Goal: Entertainment & Leisure: Consume media (video, audio)

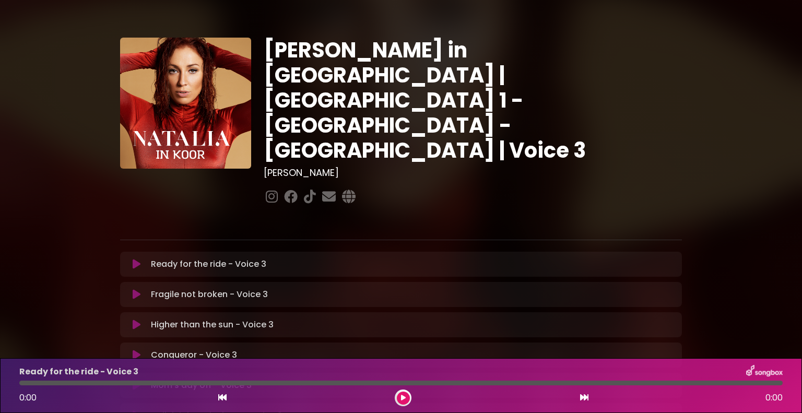
click at [138, 259] on icon at bounding box center [137, 264] width 8 height 10
click at [134, 259] on icon at bounding box center [137, 264] width 8 height 10
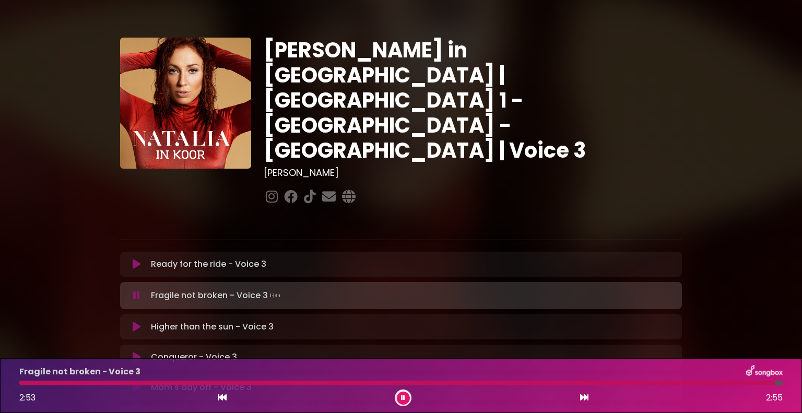
click at [138, 290] on icon at bounding box center [136, 295] width 7 height 10
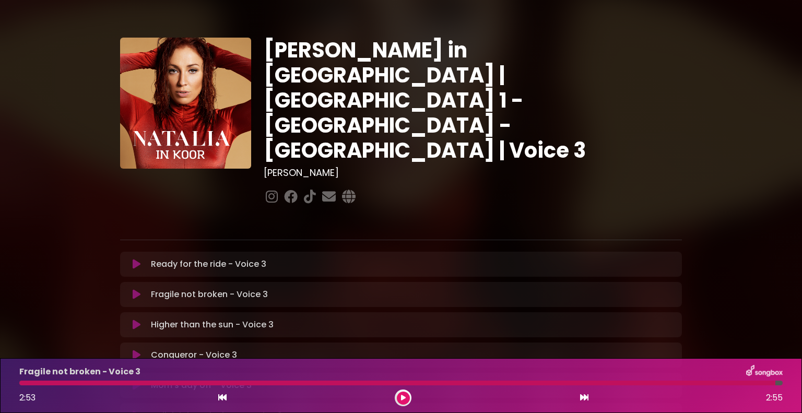
click at [136, 289] on icon at bounding box center [137, 294] width 8 height 10
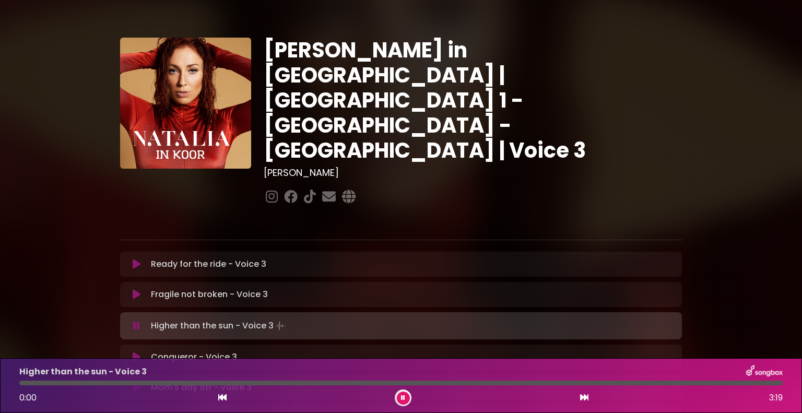
click at [136, 289] on icon at bounding box center [137, 294] width 8 height 10
click at [132, 320] on button at bounding box center [136, 325] width 20 height 10
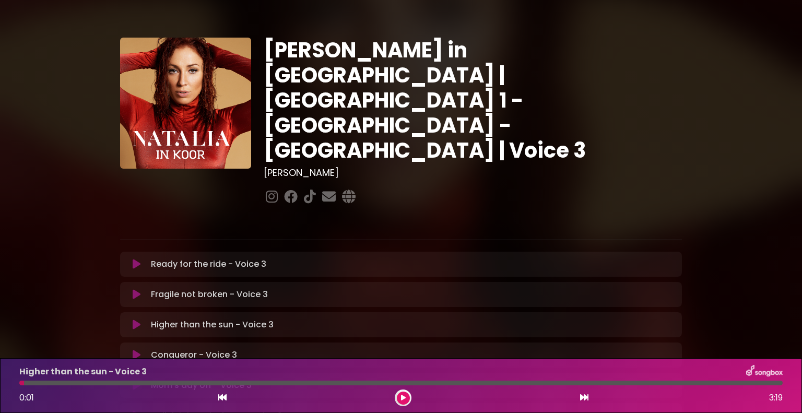
click at [134, 289] on icon at bounding box center [137, 294] width 8 height 10
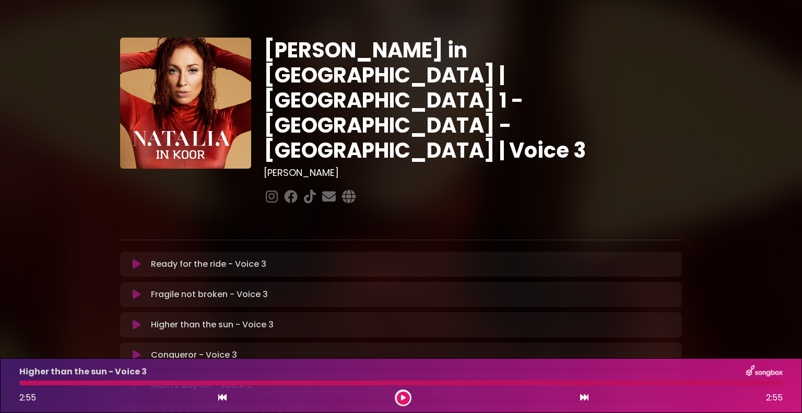
click at [135, 319] on icon at bounding box center [137, 324] width 8 height 10
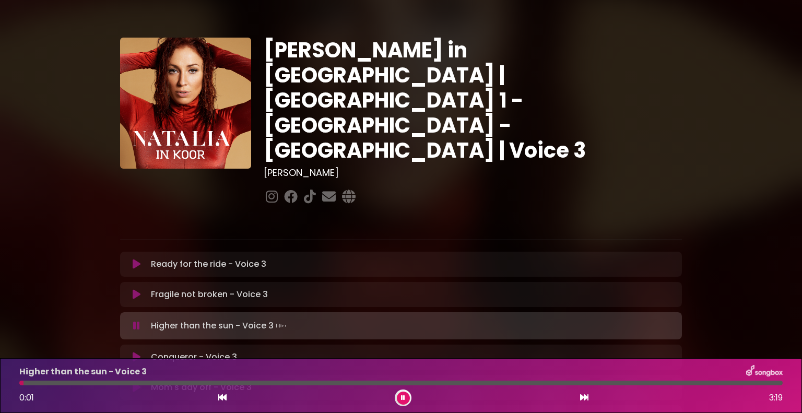
click at [136, 320] on icon at bounding box center [136, 325] width 7 height 10
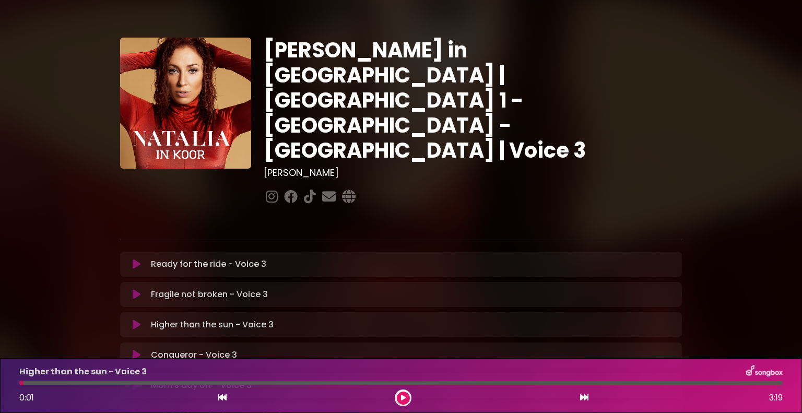
click at [139, 289] on icon at bounding box center [137, 294] width 8 height 10
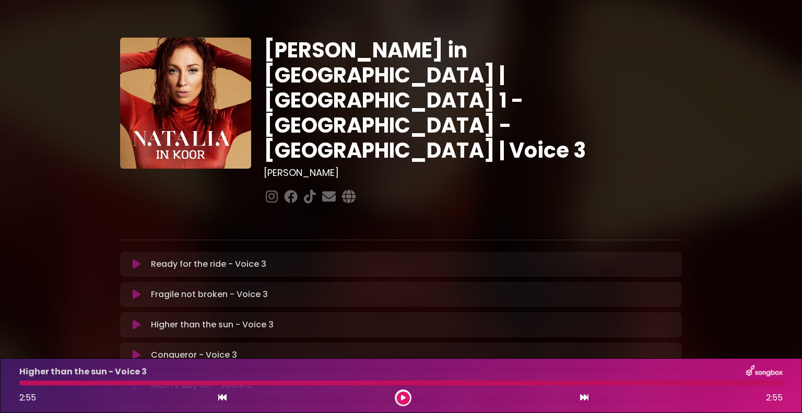
click at [135, 319] on icon at bounding box center [137, 324] width 8 height 10
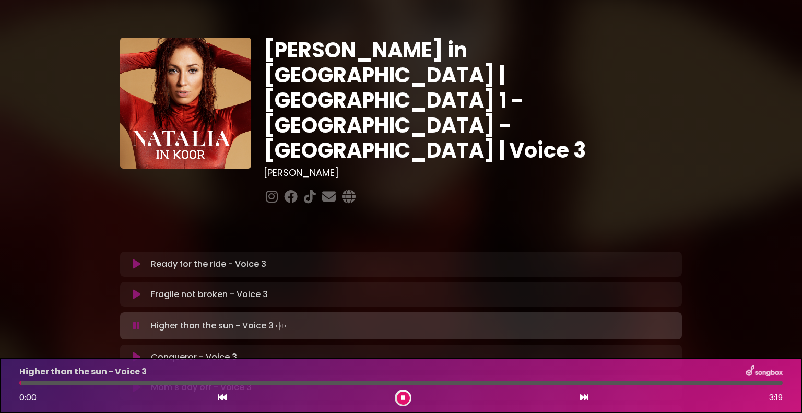
click at [135, 320] on icon at bounding box center [136, 325] width 7 height 10
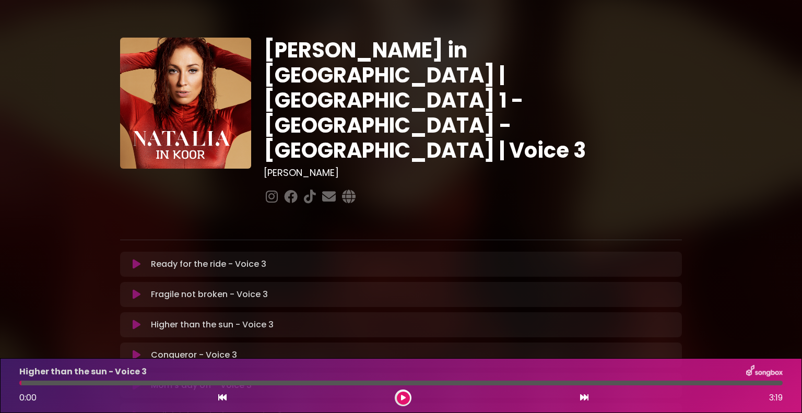
click at [140, 289] on button at bounding box center [136, 294] width 20 height 10
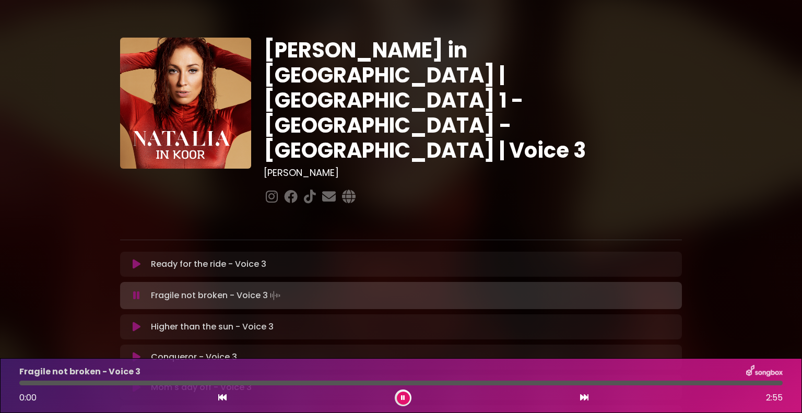
click at [136, 290] on icon at bounding box center [136, 295] width 7 height 10
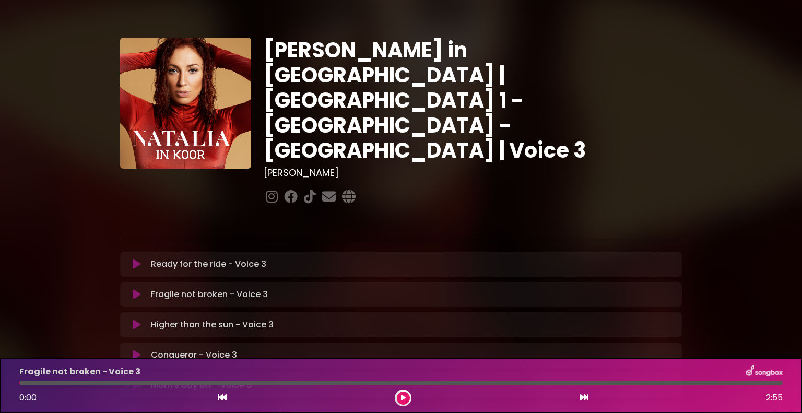
click at [137, 289] on icon at bounding box center [137, 294] width 8 height 10
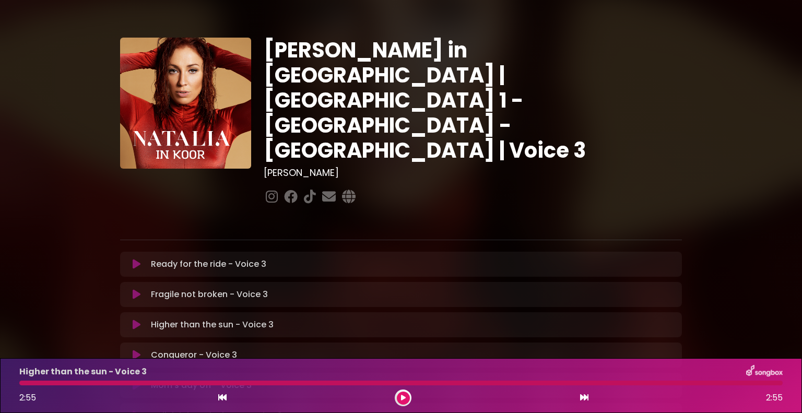
click at [136, 319] on icon at bounding box center [137, 324] width 8 height 10
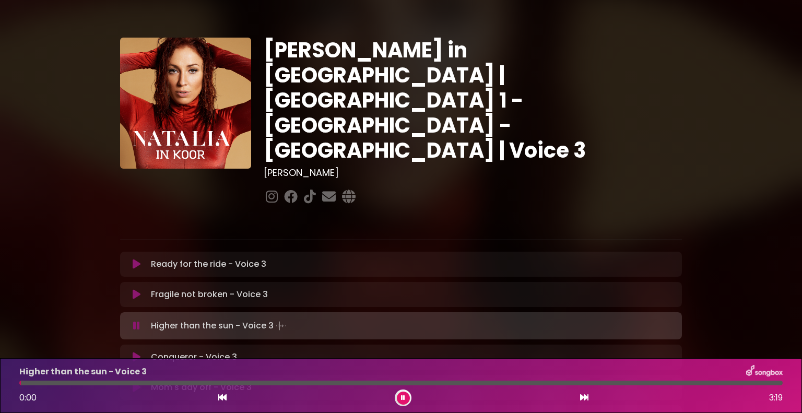
click at [136, 320] on icon at bounding box center [136, 325] width 7 height 10
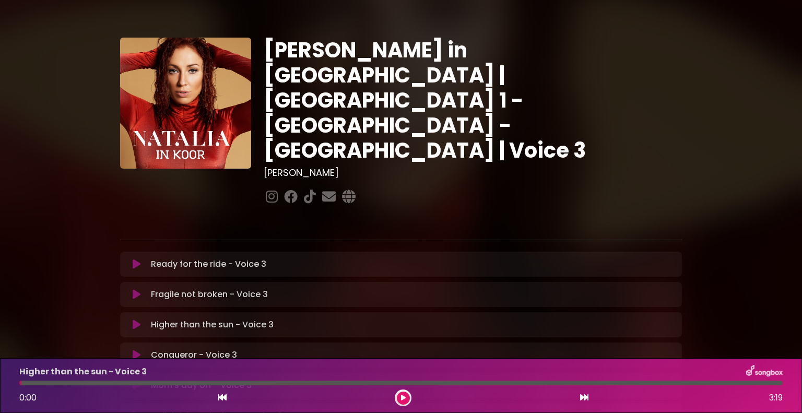
click at [133, 289] on icon at bounding box center [137, 294] width 8 height 10
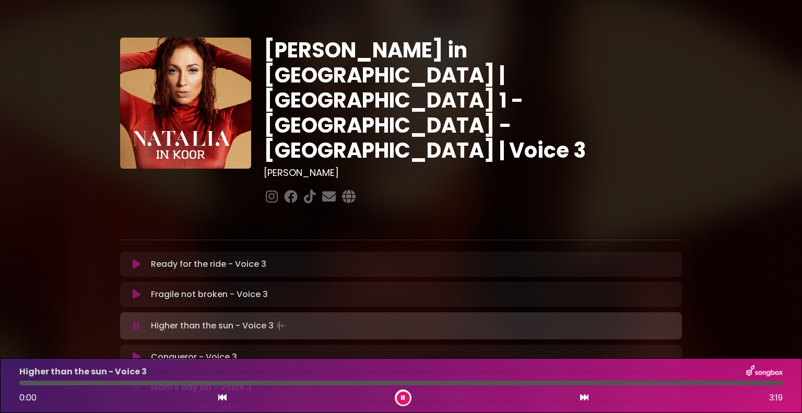
click at [134, 320] on icon at bounding box center [136, 325] width 7 height 10
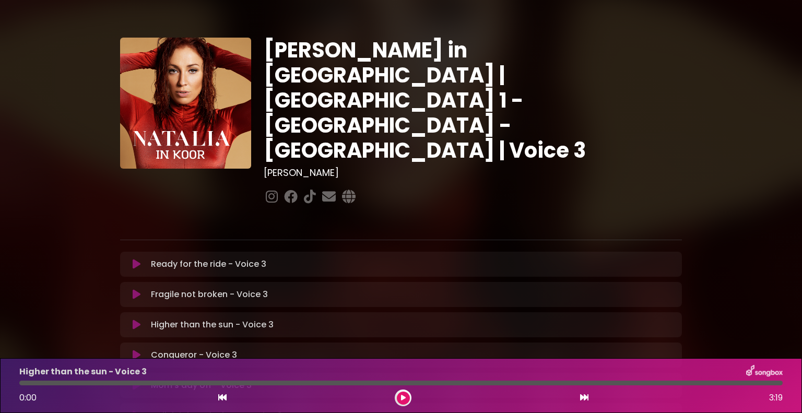
click at [135, 319] on icon at bounding box center [137, 324] width 8 height 10
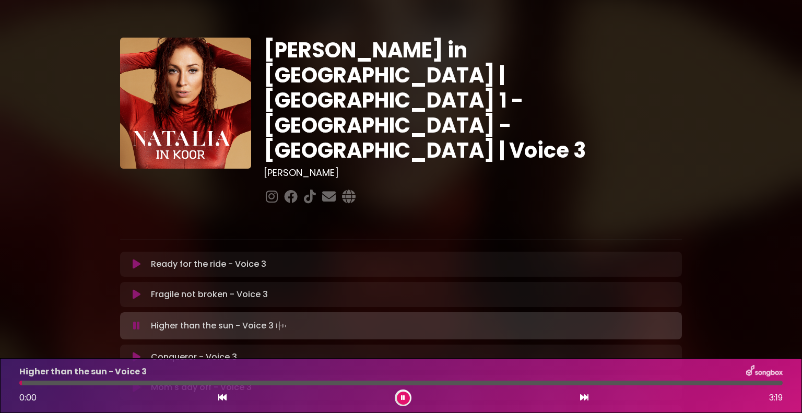
click at [135, 320] on icon at bounding box center [136, 325] width 7 height 10
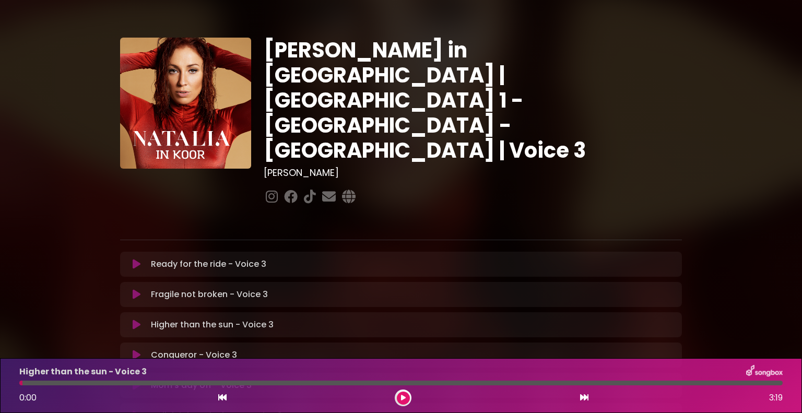
click at [134, 289] on icon at bounding box center [137, 294] width 8 height 10
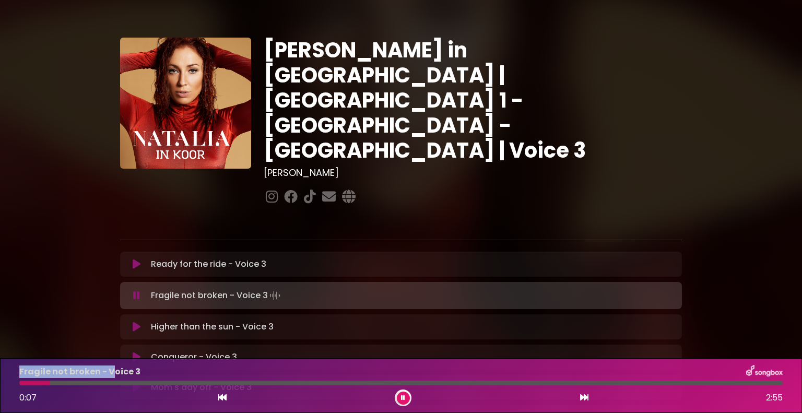
drag, startPoint x: 84, startPoint y: 419, endPoint x: 75, endPoint y: 437, distance: 20.1
click at [75, 412] on html "× [PERSON_NAME] in Koor | [GEOGRAPHIC_DATA] 1 - [GEOGRAPHIC_DATA] - [GEOGRAPHIC…" at bounding box center [401, 206] width 802 height 413
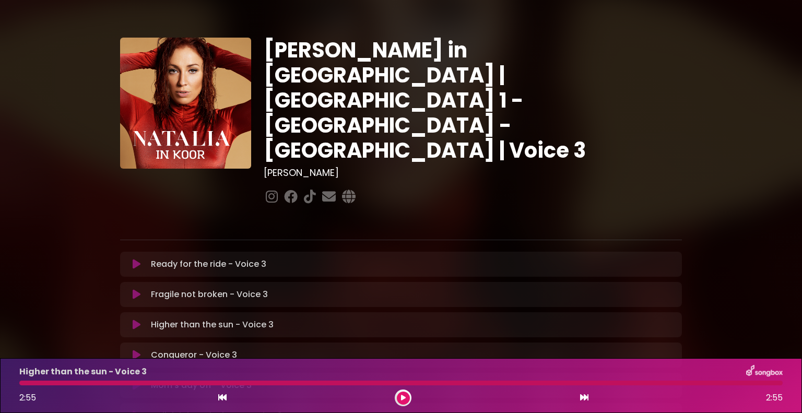
click at [136, 319] on icon at bounding box center [137, 324] width 8 height 10
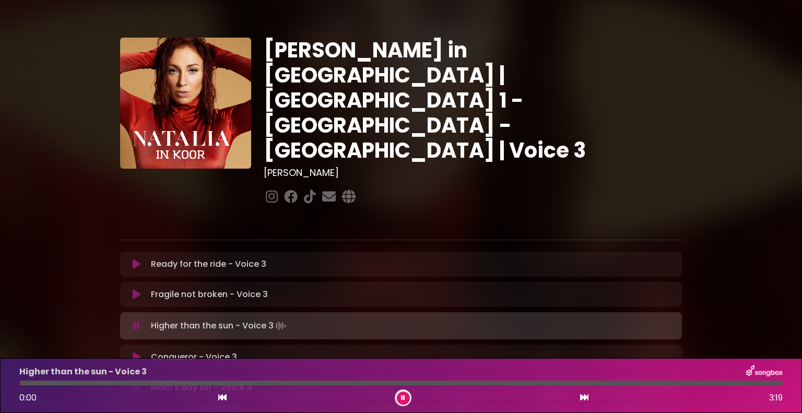
click at [136, 320] on icon at bounding box center [136, 325] width 7 height 10
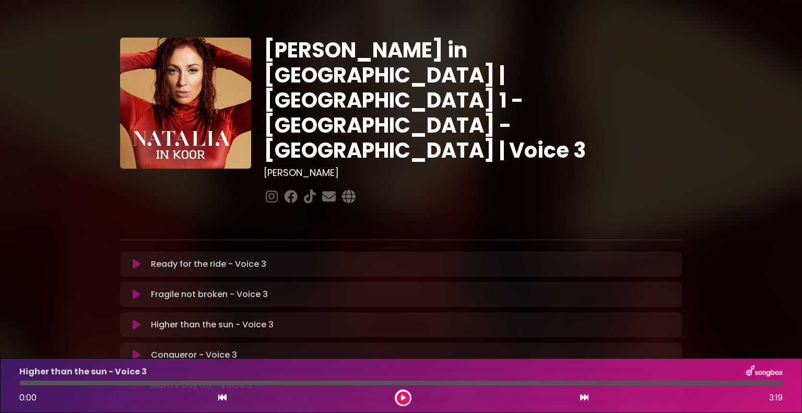
click at [138, 289] on icon at bounding box center [137, 294] width 8 height 10
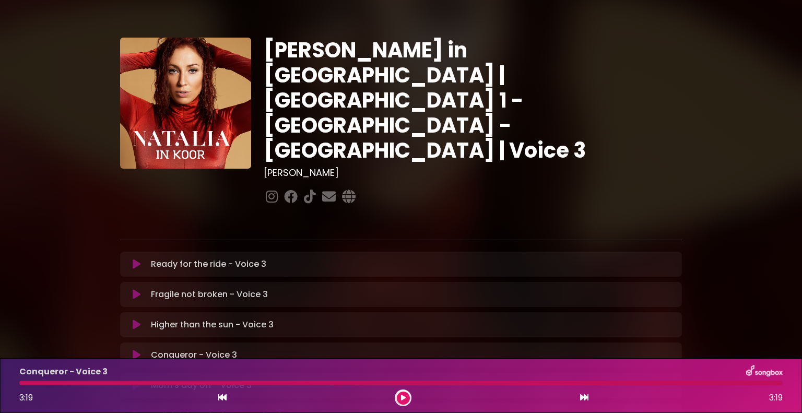
click at [137, 350] on icon at bounding box center [137, 355] width 8 height 10
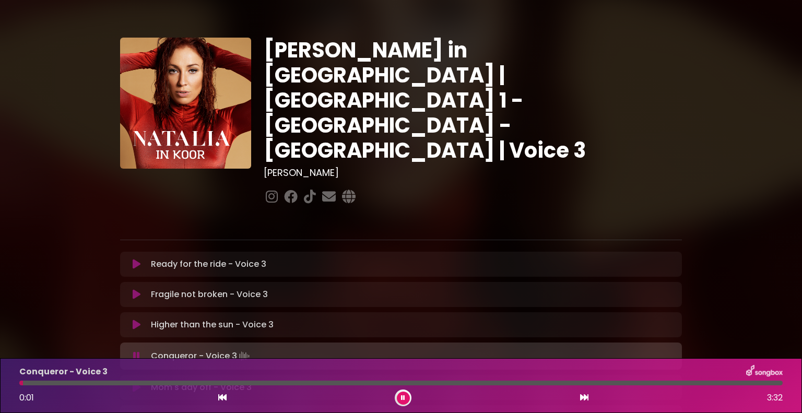
click at [136, 351] on icon at bounding box center [136, 356] width 7 height 10
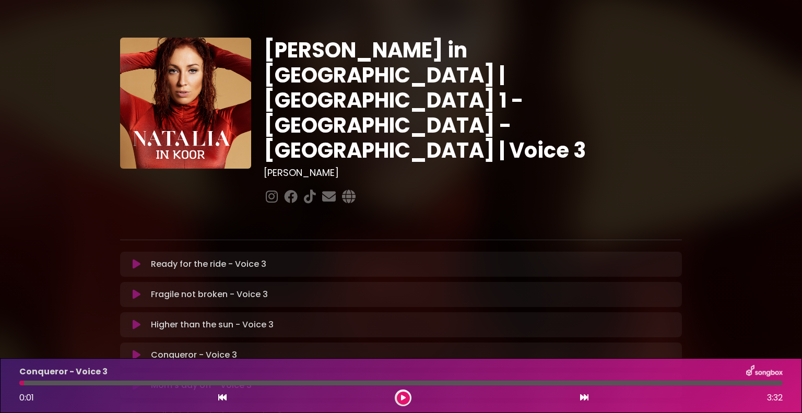
click at [135, 319] on icon at bounding box center [137, 324] width 8 height 10
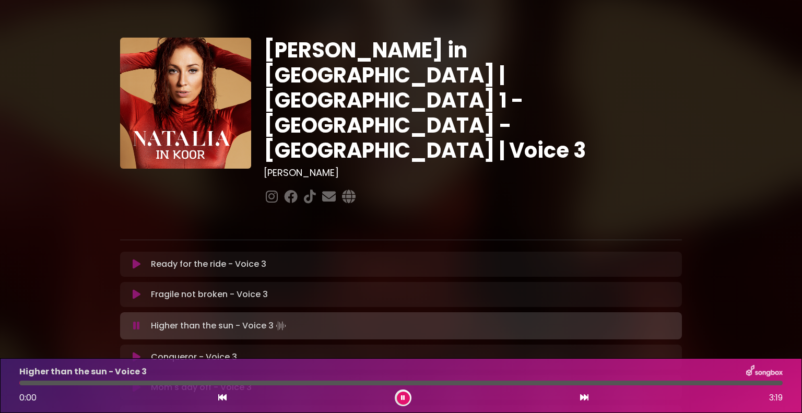
click at [137, 320] on icon at bounding box center [136, 325] width 7 height 10
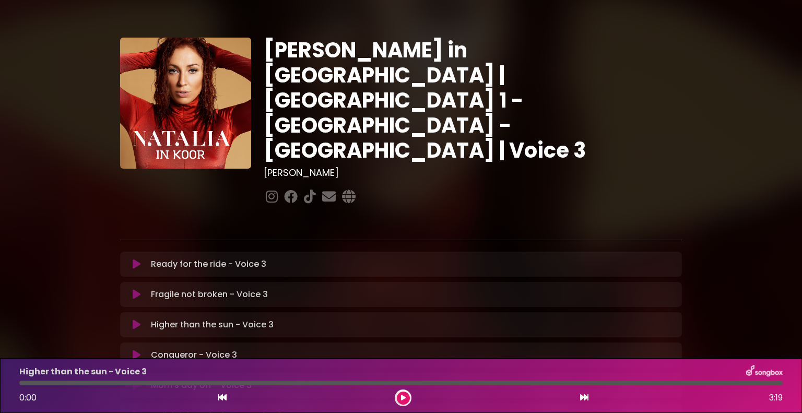
click at [137, 319] on icon at bounding box center [137, 324] width 8 height 10
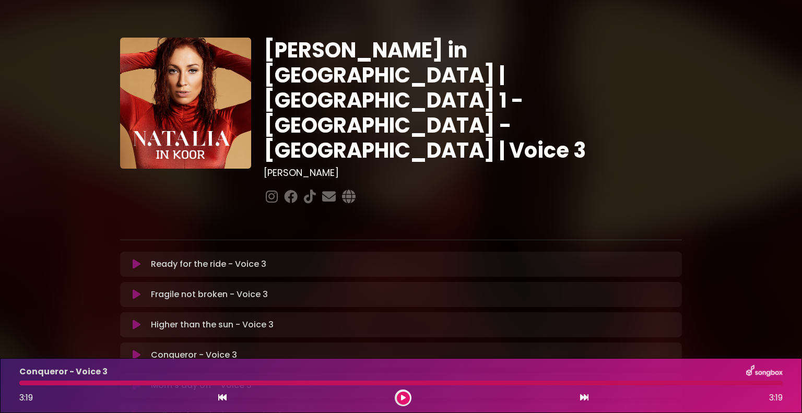
click at [134, 350] on icon at bounding box center [137, 355] width 8 height 10
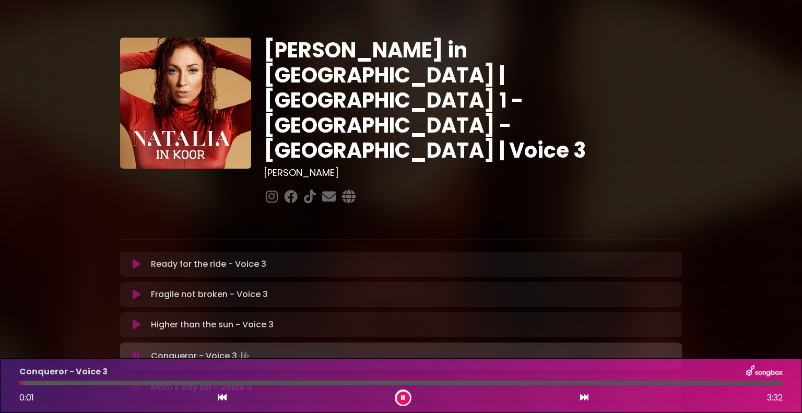
click at [135, 351] on icon at bounding box center [136, 356] width 7 height 10
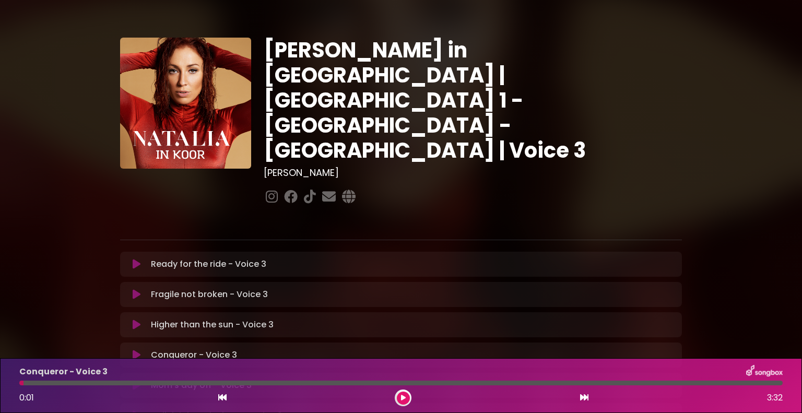
click at [138, 319] on icon at bounding box center [137, 324] width 8 height 10
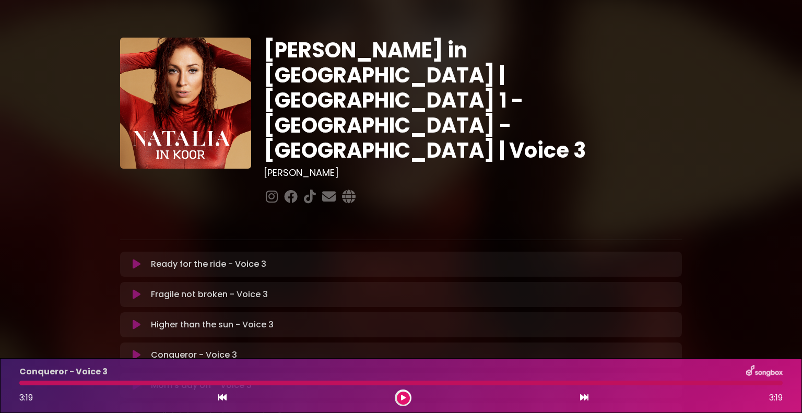
click at [135, 350] on icon at bounding box center [137, 355] width 8 height 10
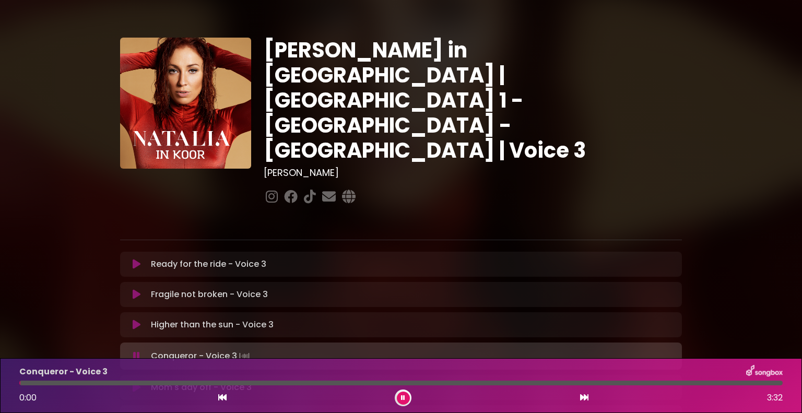
click at [136, 351] on icon at bounding box center [136, 356] width 7 height 10
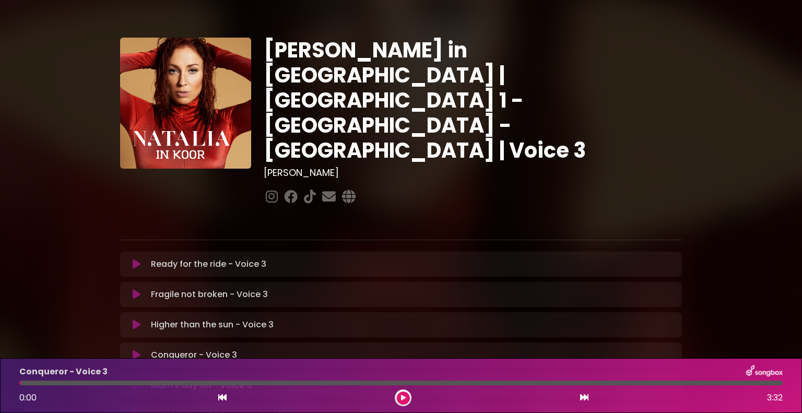
click at [137, 319] on icon at bounding box center [137, 324] width 8 height 10
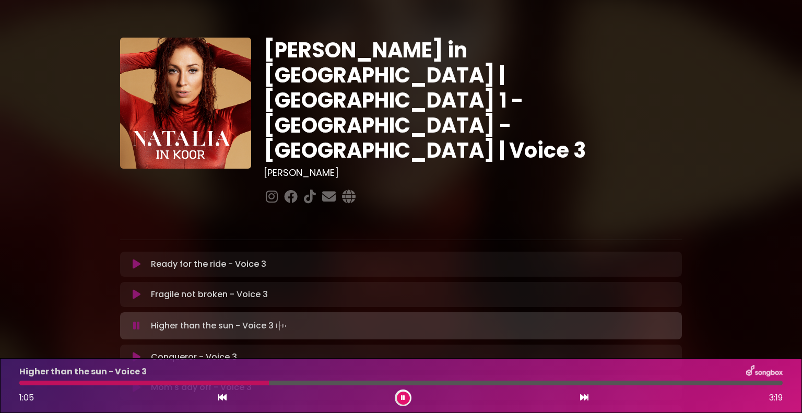
click at [145, 352] on button at bounding box center [136, 357] width 20 height 10
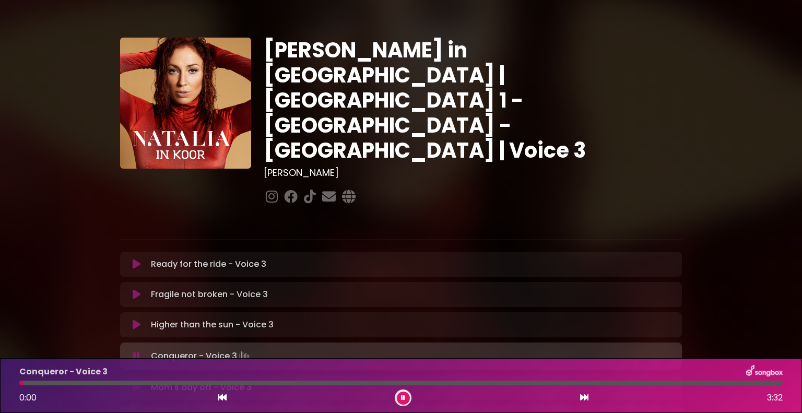
click at [139, 351] on icon at bounding box center [136, 356] width 7 height 10
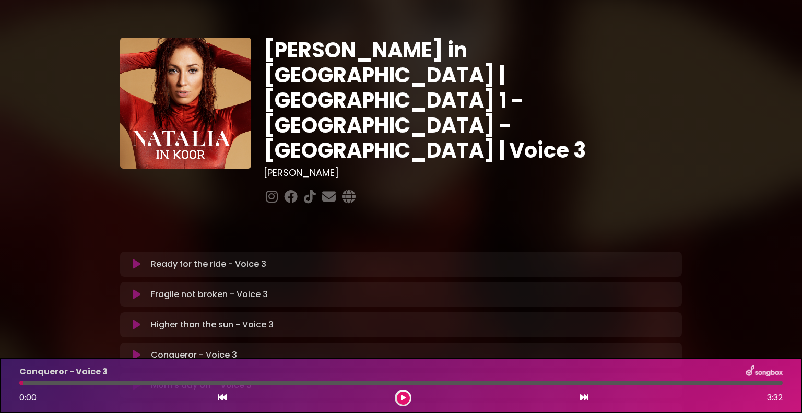
click at [138, 319] on icon at bounding box center [137, 324] width 8 height 10
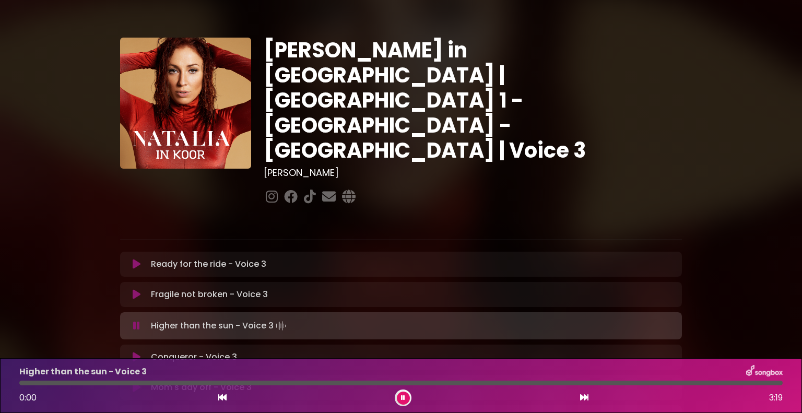
click at [138, 320] on icon at bounding box center [136, 325] width 7 height 10
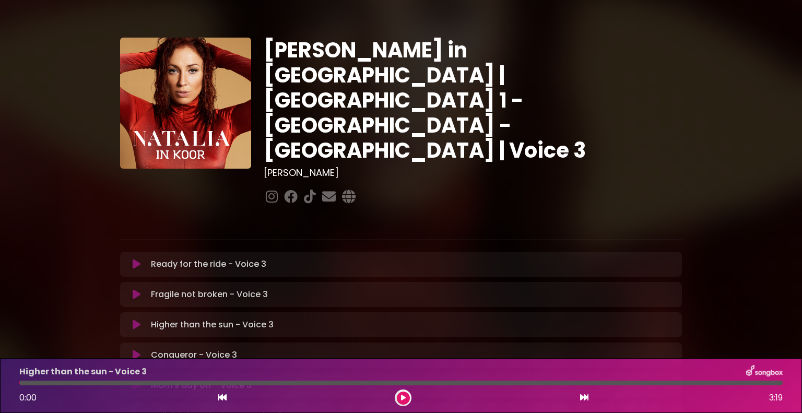
click at [138, 319] on icon at bounding box center [137, 324] width 8 height 10
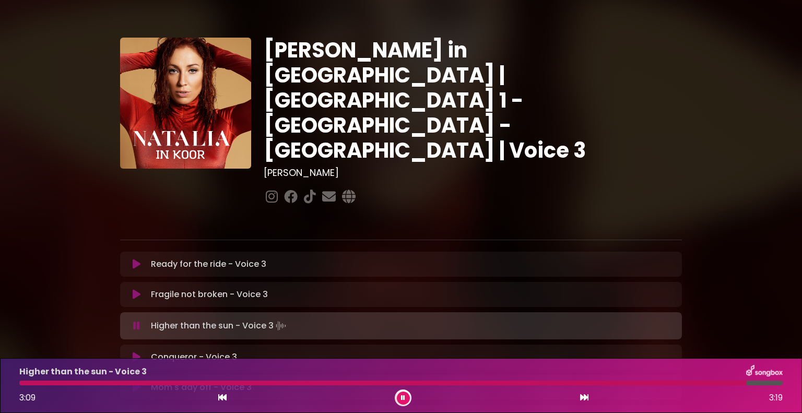
click at [138, 320] on icon at bounding box center [136, 325] width 7 height 10
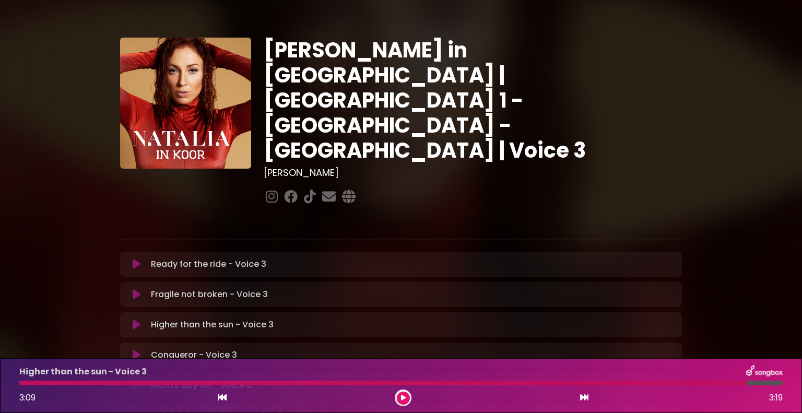
click at [133, 319] on icon at bounding box center [137, 324] width 8 height 10
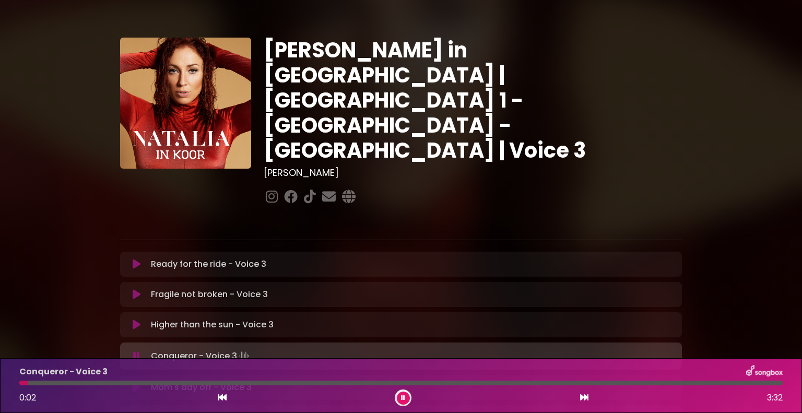
drag, startPoint x: 541, startPoint y: 256, endPoint x: 136, endPoint y: 317, distance: 409.6
click at [136, 351] on icon at bounding box center [136, 356] width 7 height 10
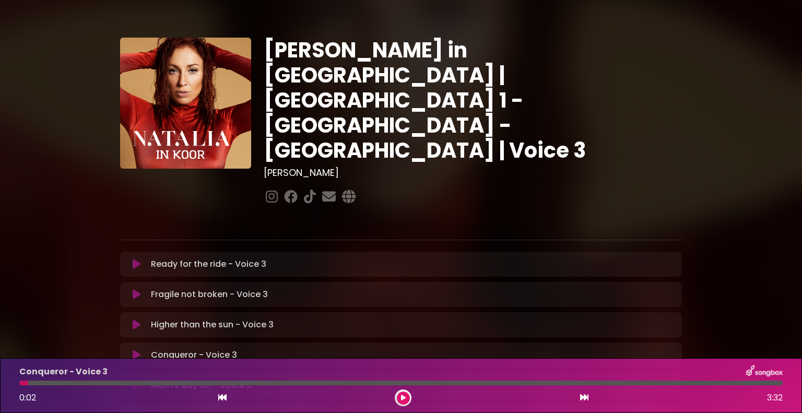
click at [131, 319] on button at bounding box center [136, 324] width 20 height 10
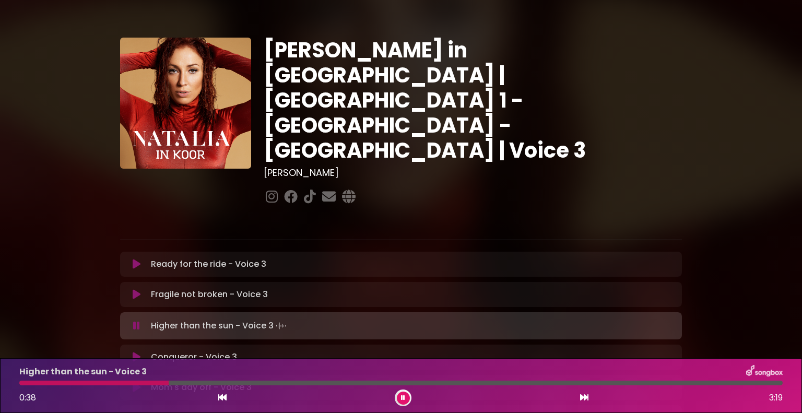
click at [135, 320] on icon at bounding box center [136, 325] width 7 height 10
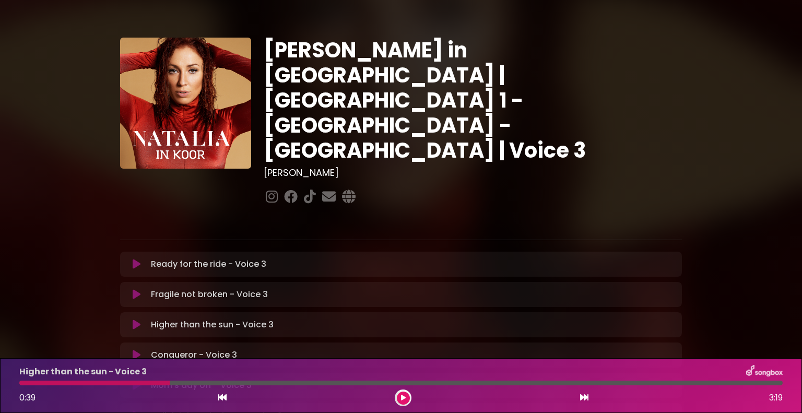
click at [138, 350] on icon at bounding box center [137, 355] width 8 height 10
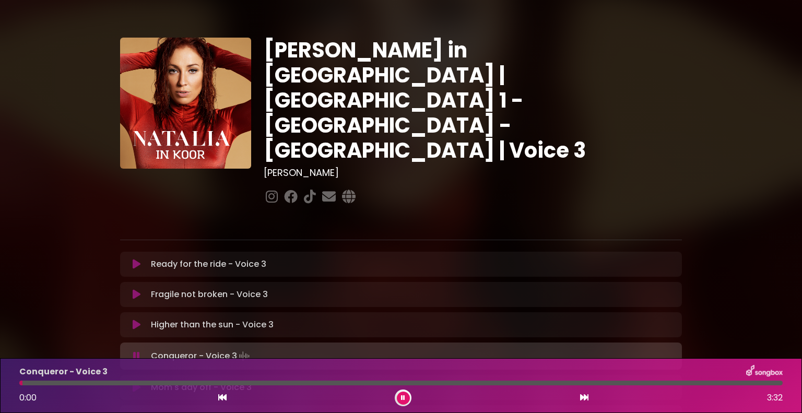
click at [140, 351] on button at bounding box center [136, 356] width 20 height 10
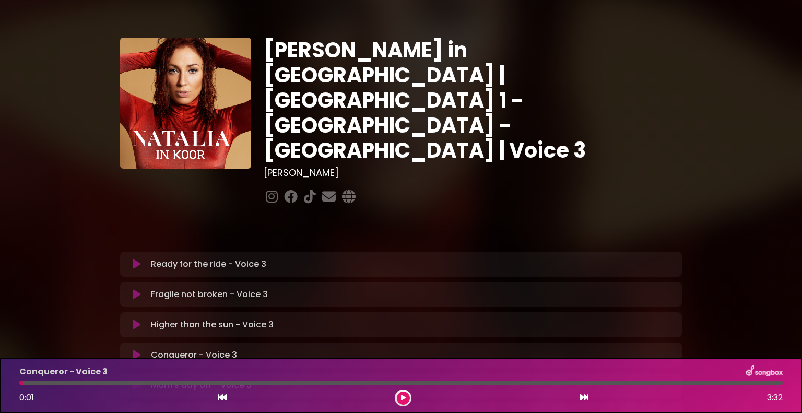
click at [132, 319] on button at bounding box center [136, 324] width 20 height 10
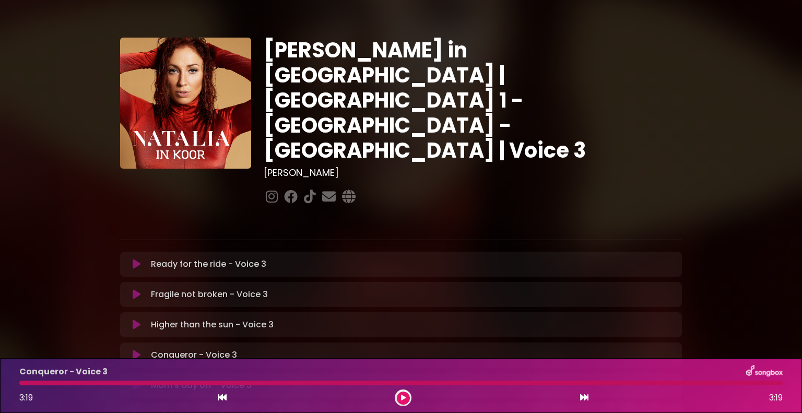
click at [135, 350] on icon at bounding box center [137, 355] width 8 height 10
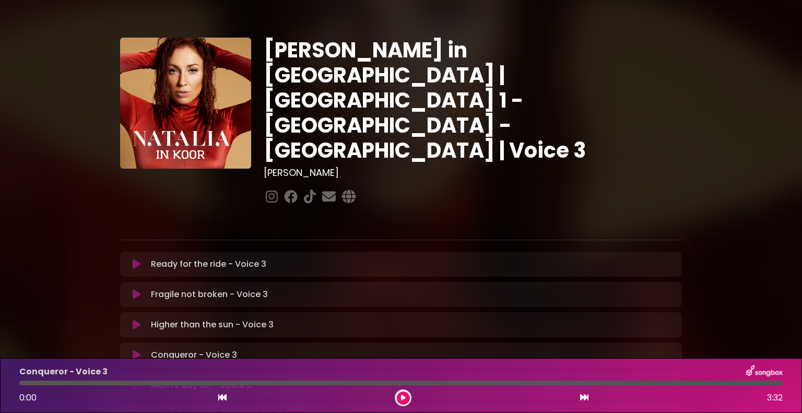
click at [135, 350] on icon at bounding box center [137, 355] width 8 height 10
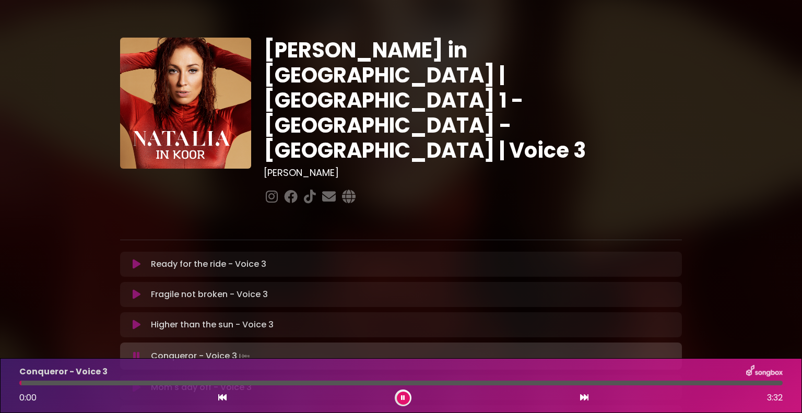
click at [135, 351] on icon at bounding box center [136, 356] width 7 height 10
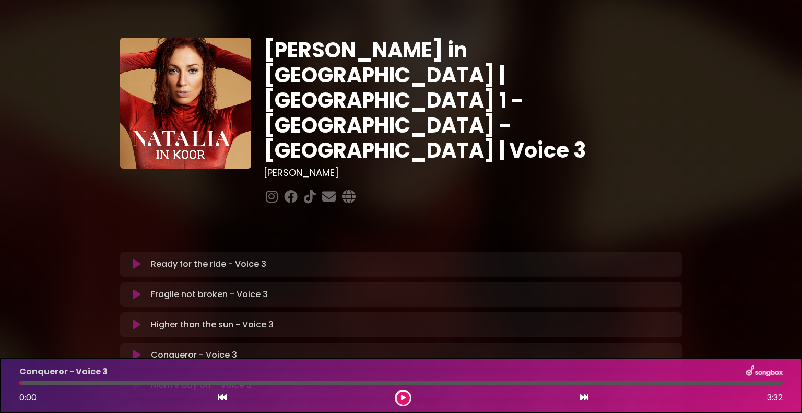
click at [136, 319] on icon at bounding box center [137, 324] width 8 height 10
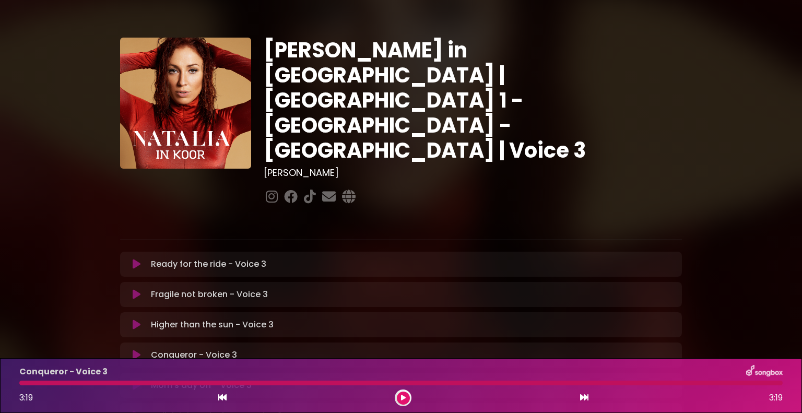
click at [134, 350] on icon at bounding box center [137, 355] width 8 height 10
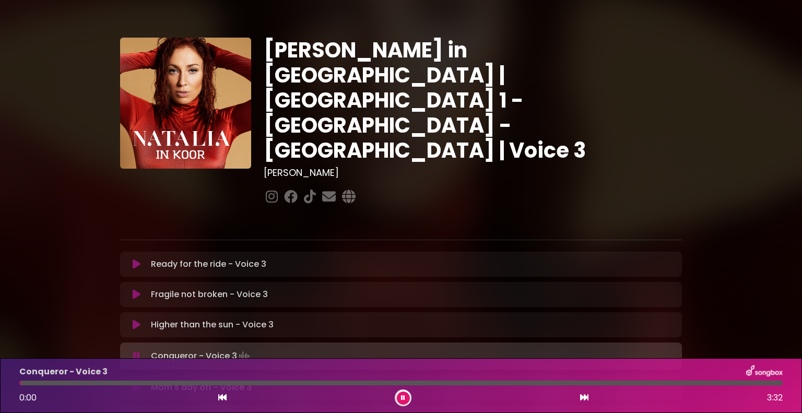
click at [134, 351] on icon at bounding box center [136, 356] width 7 height 10
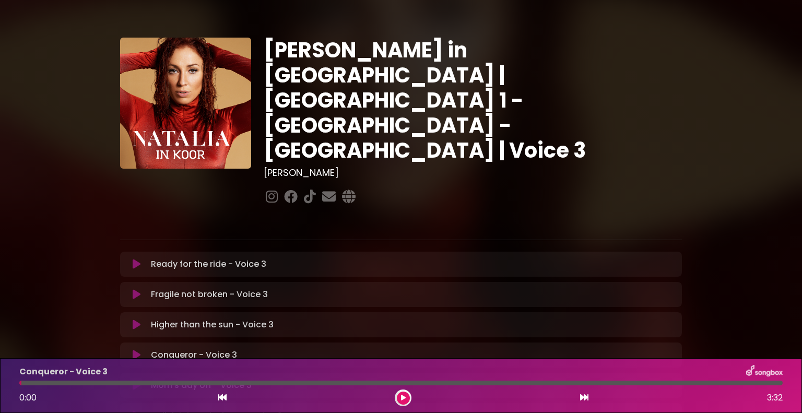
click at [135, 319] on icon at bounding box center [137, 324] width 8 height 10
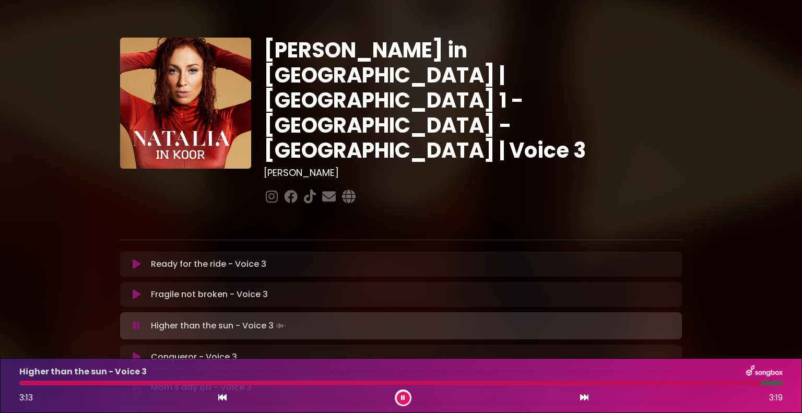
click at [138, 320] on icon at bounding box center [136, 325] width 7 height 10
